Goal: Transaction & Acquisition: Purchase product/service

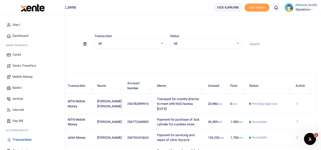
click at [21, 76] on span "Mobile Money" at bounding box center [23, 76] width 20 height 5
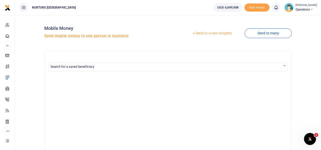
click at [204, 32] on link "Send to a new recipient" at bounding box center [212, 33] width 65 height 9
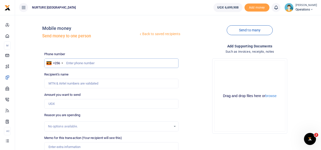
click at [101, 64] on input "text" at bounding box center [111, 63] width 135 height 10
type input "787922209"
click at [70, 105] on input "Amount you want to send" at bounding box center [111, 104] width 135 height 10
type input "Ronald Bumpenje"
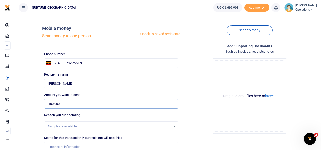
type input "100,000"
click at [191, 46] on h4 "Add supporting Documents" at bounding box center [250, 46] width 135 height 6
click at [196, 58] on div "Drop your files here Drag and drop files here or browse Powered by Uppy" at bounding box center [250, 95] width 135 height 83
click at [93, 63] on input "text" at bounding box center [111, 63] width 135 height 10
click at [194, 30] on div "Send to many" at bounding box center [250, 33] width 139 height 29
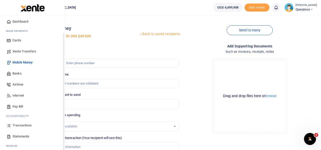
scroll to position [29, 0]
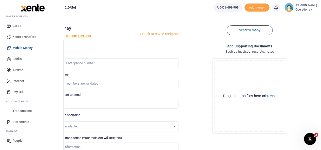
click at [20, 110] on span "Transactions" at bounding box center [22, 110] width 19 height 5
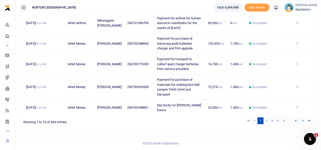
scroll to position [173, 0]
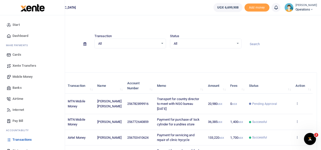
click at [23, 76] on span "Mobile Money" at bounding box center [23, 76] width 20 height 5
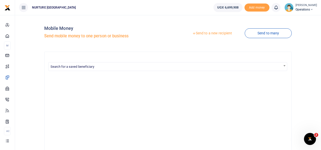
click at [208, 33] on link "Send to a new recipient" at bounding box center [212, 33] width 65 height 9
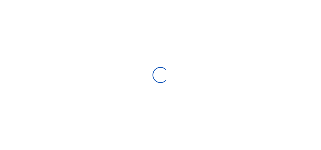
select select
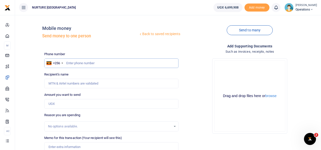
click at [98, 62] on input "text" at bounding box center [111, 63] width 135 height 10
type input "787922209"
type input "[PERSON_NAME]"
type input "787922209"
click at [71, 104] on input "Amount you want to send" at bounding box center [111, 104] width 135 height 10
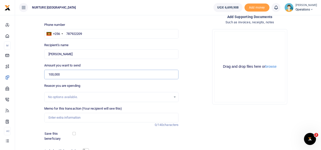
scroll to position [34, 0]
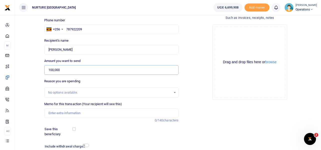
type input "100,000"
click at [72, 111] on input "Memo for this transaction (Your recipient will see this)" at bounding box center [111, 113] width 135 height 10
paste input "Payment to LDU Nansana East 11B for providing security in the premises of the o…"
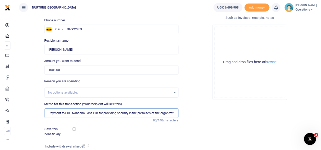
scroll to position [0, 7]
click at [98, 111] on input "Payment to LDU Nansana East 11B for providing security in the premises of the o…" at bounding box center [111, 113] width 135 height 10
click at [110, 113] on input "Payment to LDU Nansana East 11B for providing security in the premises of the o…" at bounding box center [111, 113] width 135 height 10
click at [175, 113] on input "Payment to LDU Nansana East 11B for providing security in the premises of the o…" at bounding box center [111, 113] width 135 height 10
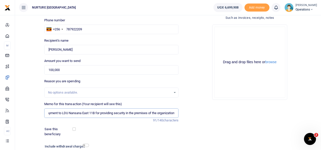
click at [156, 112] on input "Payment to LDU Nansana East 11B for providing security in the premises of the o…" at bounding box center [111, 113] width 135 height 10
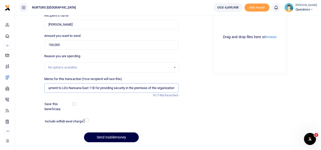
click at [107, 88] on input "Payment to LDU Nansana East 11B for providing security in the premises of the o…" at bounding box center [111, 88] width 135 height 10
type input "Payment to LDU Nansana East 11B for providing security in the premises of the o…"
click at [108, 122] on div at bounding box center [129, 122] width 81 height 8
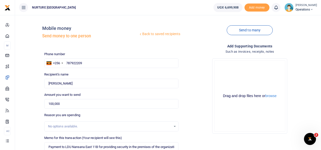
scroll to position [72, 0]
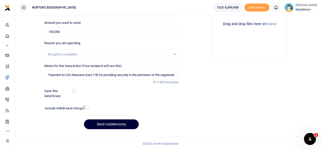
click at [116, 124] on button "Send mobilemoney" at bounding box center [111, 124] width 55 height 10
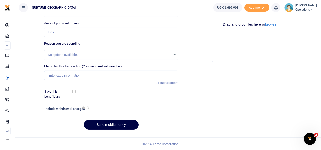
click at [79, 76] on input "Memo for this transaction (Your recipient will see this)" at bounding box center [111, 76] width 135 height 10
paste input "Payment to LDU Nansana East 11B for providing security in the premises of the o…"
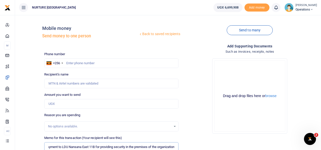
type input "Payment to LDU Nansana East 11B for providing security in the premises of the o…"
click at [82, 61] on input "text" at bounding box center [111, 63] width 135 height 10
type input "787922209"
type input "Ronald Bumpenje"
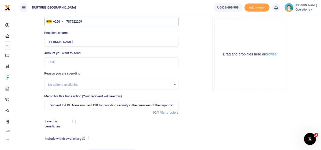
scroll to position [50, 0]
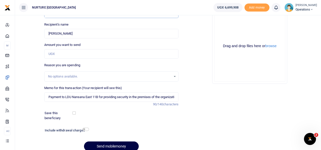
type input "787922209"
click at [73, 54] on input "Amount you want to send" at bounding box center [111, 54] width 135 height 10
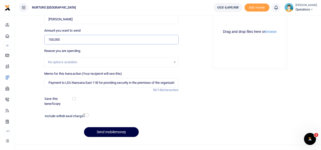
scroll to position [72, 0]
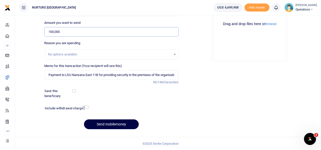
type input "100,000"
click at [174, 74] on input "Payment to LDU Nansana East 11B for providing security in the premises of the o…" at bounding box center [111, 75] width 135 height 10
click at [176, 76] on input "Payment to LDU Nansana East 11B for providing security in the premises of the o…" at bounding box center [111, 75] width 135 height 10
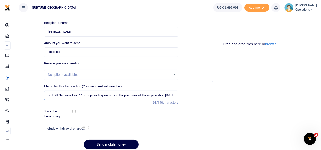
scroll to position [72, 0]
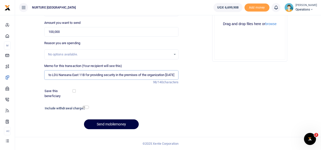
type input "Payment to LDU Nansana East 11B for providing security in the premises of the o…"
click at [188, 60] on div "Drop your files here Drag and drop files here or browse Powered by Uppy" at bounding box center [250, 23] width 135 height 83
click at [187, 51] on div "Drop your files here Drag and drop files here or browse Powered by Uppy" at bounding box center [250, 23] width 135 height 83
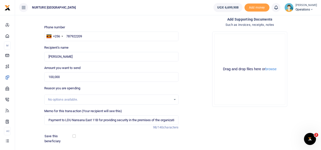
scroll to position [72, 0]
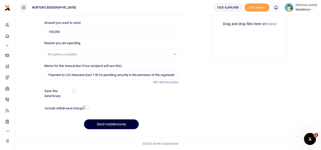
click at [119, 124] on button "Send mobilemoney" at bounding box center [111, 124] width 55 height 10
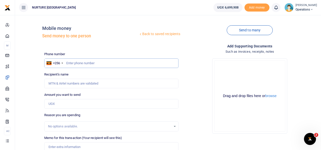
click at [101, 64] on input "text" at bounding box center [111, 63] width 135 height 10
type input "777719907"
type input "[PERSON_NAME]"
type input "777719907"
click at [69, 107] on input "Amount you want to send" at bounding box center [111, 104] width 135 height 10
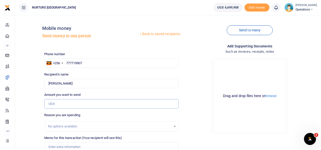
click at [73, 105] on input "Amount you want to send" at bounding box center [111, 104] width 135 height 10
click at [82, 106] on input "Amount you want to send" at bounding box center [111, 104] width 135 height 10
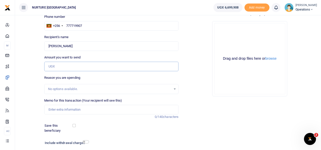
scroll to position [72, 0]
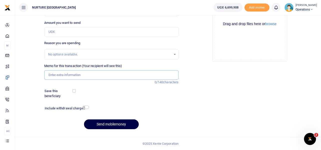
click at [74, 74] on input "Memo for this transaction (Your recipient will see this)" at bounding box center [111, 75] width 135 height 10
paste input "Payment for purchase of dogs food and transport [DATE]"
drag, startPoint x: 131, startPoint y: 73, endPoint x: 133, endPoint y: 70, distance: 4.7
click at [131, 73] on input "Payment for purchase of dogs food and transport [DATE]" at bounding box center [111, 75] width 135 height 10
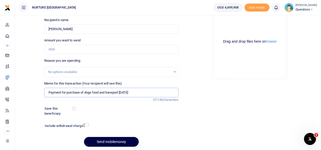
scroll to position [47, 0]
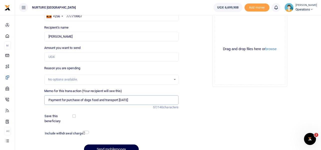
type input "Payment for purchase of dogs food and transport [DATE]"
click at [66, 56] on input "Amount you want to send" at bounding box center [111, 57] width 135 height 10
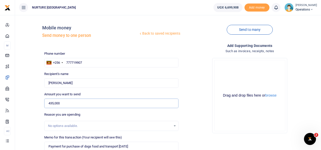
scroll to position [0, 0]
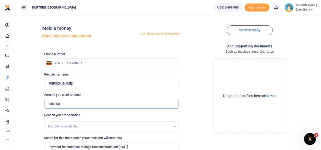
type input "435,000"
click at [91, 63] on input "777719907" at bounding box center [111, 63] width 135 height 10
click at [91, 64] on input "777719907" at bounding box center [111, 63] width 135 height 10
paste input "256751482240"
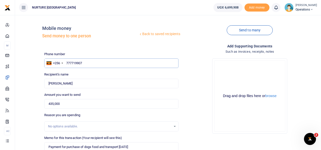
type input "256751482240"
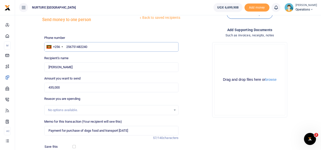
scroll to position [25, 0]
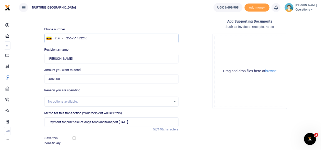
type input "[PERSON_NAME]"
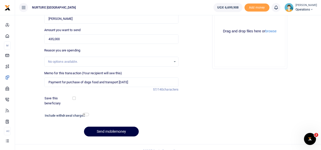
scroll to position [72, 0]
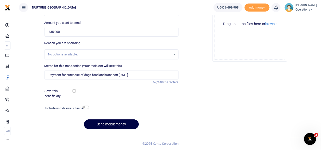
type input "256751482240"
click at [88, 106] on input "checkbox" at bounding box center [86, 106] width 7 height 3
checkbox input "true"
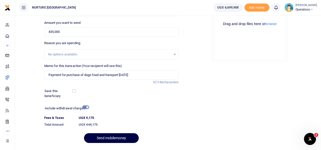
scroll to position [86, 0]
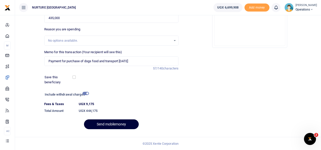
click at [109, 122] on button "Send mobilemoney" at bounding box center [111, 124] width 55 height 10
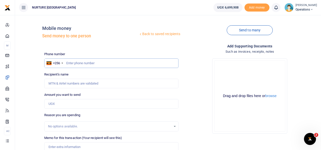
click at [99, 62] on input "text" at bounding box center [111, 63] width 135 height 10
type input "709228916"
type input "[PERSON_NAME]"
type input "709228916"
click at [67, 104] on input "Amount you want to send" at bounding box center [111, 104] width 135 height 10
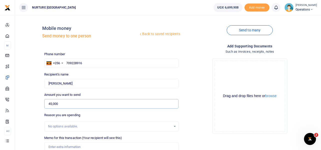
scroll to position [72, 0]
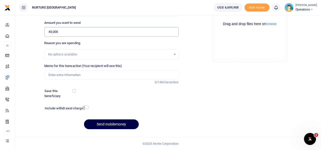
type input "45,000"
click at [93, 74] on input "Memo for this transaction (Your recipient will see this)" at bounding box center [111, 75] width 135 height 10
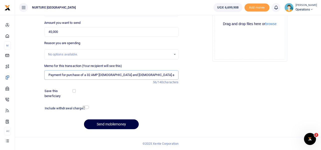
click at [141, 78] on input "Payment for purchase of a 32 AMP [DEMOGRAPHIC_DATA] and [DEMOGRAPHIC_DATA] adap…" at bounding box center [111, 75] width 135 height 10
click at [102, 73] on input "Payment for purchase of a 32 AMP [DEMOGRAPHIC_DATA] and [DEMOGRAPHIC_DATA] adap…" at bounding box center [111, 75] width 135 height 10
type input "Payment for purchase of a 32 AMP [DEMOGRAPHIC_DATA] and [DEMOGRAPHIC_DATA] adap…"
click at [86, 107] on input "checkbox" at bounding box center [86, 106] width 7 height 3
checkbox input "true"
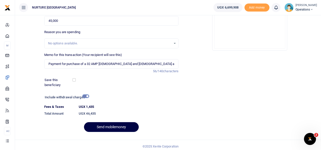
scroll to position [86, 0]
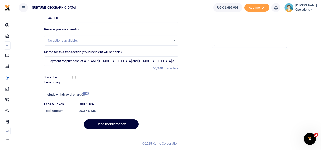
click at [114, 122] on button "Send mobilemoney" at bounding box center [111, 124] width 55 height 10
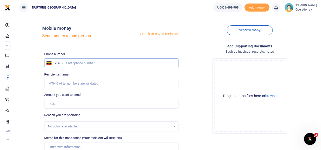
click at [111, 61] on input "text" at bounding box center [111, 63] width 135 height 10
click at [206, 72] on div "Drop your files here Drag and drop files here or browse Powered by Uppy" at bounding box center [250, 95] width 135 height 83
click at [192, 59] on div "Drop your files here Drag and drop files here or browse Powered by Uppy" at bounding box center [250, 95] width 135 height 83
click at [194, 57] on div "Drop your files here Drag and drop files here or browse Powered by Uppy" at bounding box center [250, 95] width 135 height 83
click at [192, 59] on div "Drop your files here Drag and drop files here or browse Powered by Uppy" at bounding box center [250, 95] width 135 height 83
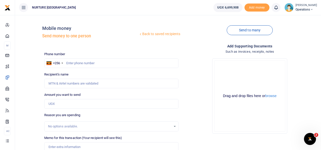
click at [199, 55] on div "Drop your files here Drag and drop files here or browse Powered by Uppy" at bounding box center [250, 95] width 135 height 83
click at [193, 62] on div "Drop your files here Drag and drop files here or browse Powered by Uppy" at bounding box center [250, 95] width 135 height 83
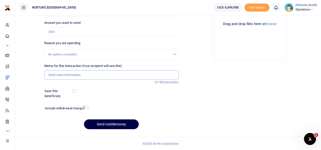
click at [91, 73] on input "Memo for this transaction (Your recipient will see this)" at bounding box center [111, 75] width 135 height 10
paste input "Payment for the review and updating the human resource policy Aug 25"
type input "Payment for the review and updating the human resource policy Aug 25"
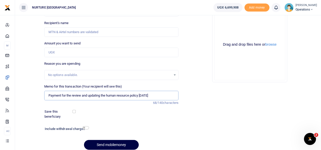
scroll to position [22, 0]
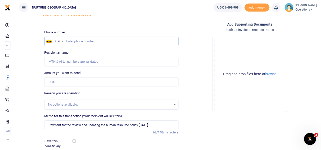
click at [83, 39] on input "text" at bounding box center [111, 42] width 135 height 10
paste input "256700171538"
type input "256700171538"
click at [69, 80] on input "Amount you want to send" at bounding box center [111, 82] width 135 height 10
type input "Grace Nabakooza"
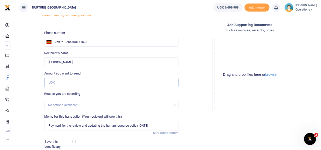
scroll to position [0, 0]
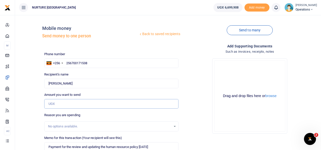
click at [58, 105] on input "Amount you want to send" at bounding box center [111, 104] width 135 height 10
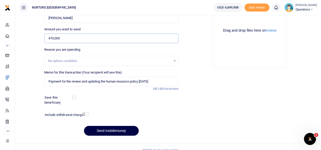
scroll to position [72, 0]
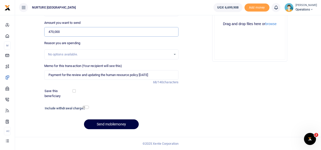
type input "470,000"
click at [86, 107] on input "checkbox" at bounding box center [86, 106] width 7 height 3
checkbox input "true"
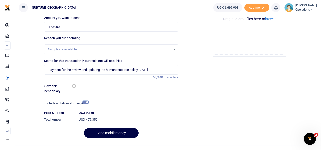
scroll to position [86, 0]
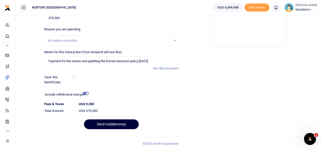
click at [118, 124] on button "Send mobilemoney" at bounding box center [111, 124] width 55 height 10
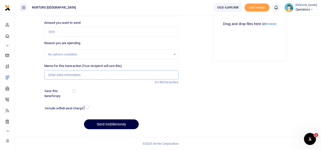
click at [111, 73] on input "Memo for this transaction (Your recipient will see this)" at bounding box center [111, 75] width 135 height 10
click at [93, 74] on input "Memo for this transaction (Your recipient will see this)" at bounding box center [111, 75] width 135 height 10
click at [60, 36] on input "Amount you want to send" at bounding box center [111, 32] width 135 height 10
type input "188,000"
click at [202, 60] on div "Drop your files here Drag and drop files here or browse Powered by Uppy" at bounding box center [250, 23] width 135 height 83
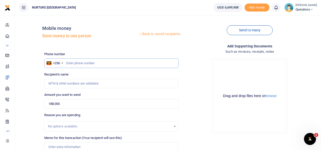
click at [72, 63] on input "text" at bounding box center [111, 63] width 135 height 10
paste input "256700171538"
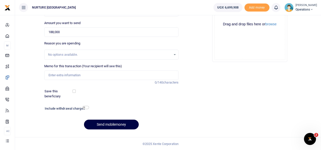
scroll to position [72, 0]
type input "256700171538"
click at [76, 75] on input "Memo for this transaction (Your recipient will see this)" at bounding box center [111, 75] width 135 height 10
type input "[PERSON_NAME]"
click at [89, 73] on input "Memo for this transaction (Your recipient will see this)" at bounding box center [111, 75] width 135 height 10
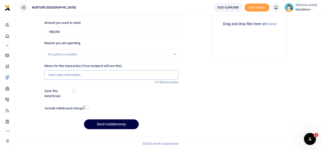
paste input "Payment for Legal fees 2nd installment August 2025"
click at [89, 76] on input "Payment for Legal fees 2nd installment August 2025" at bounding box center [111, 75] width 135 height 10
click at [124, 74] on input "Payment for Legal fees 3rd installment August 2025" at bounding box center [111, 75] width 135 height 10
type input "Payment for Legal fees 3rd installment August 2025"
click at [86, 106] on input "checkbox" at bounding box center [86, 106] width 7 height 3
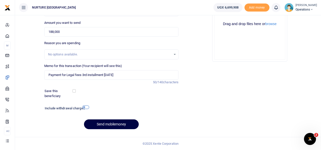
checkbox input "true"
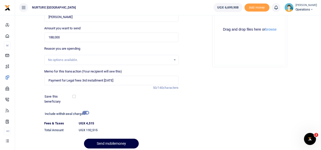
scroll to position [75, 0]
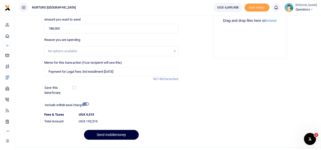
click at [111, 132] on button "Send mobilemoney" at bounding box center [111, 135] width 55 height 10
